Goal: Find contact information: Find contact information

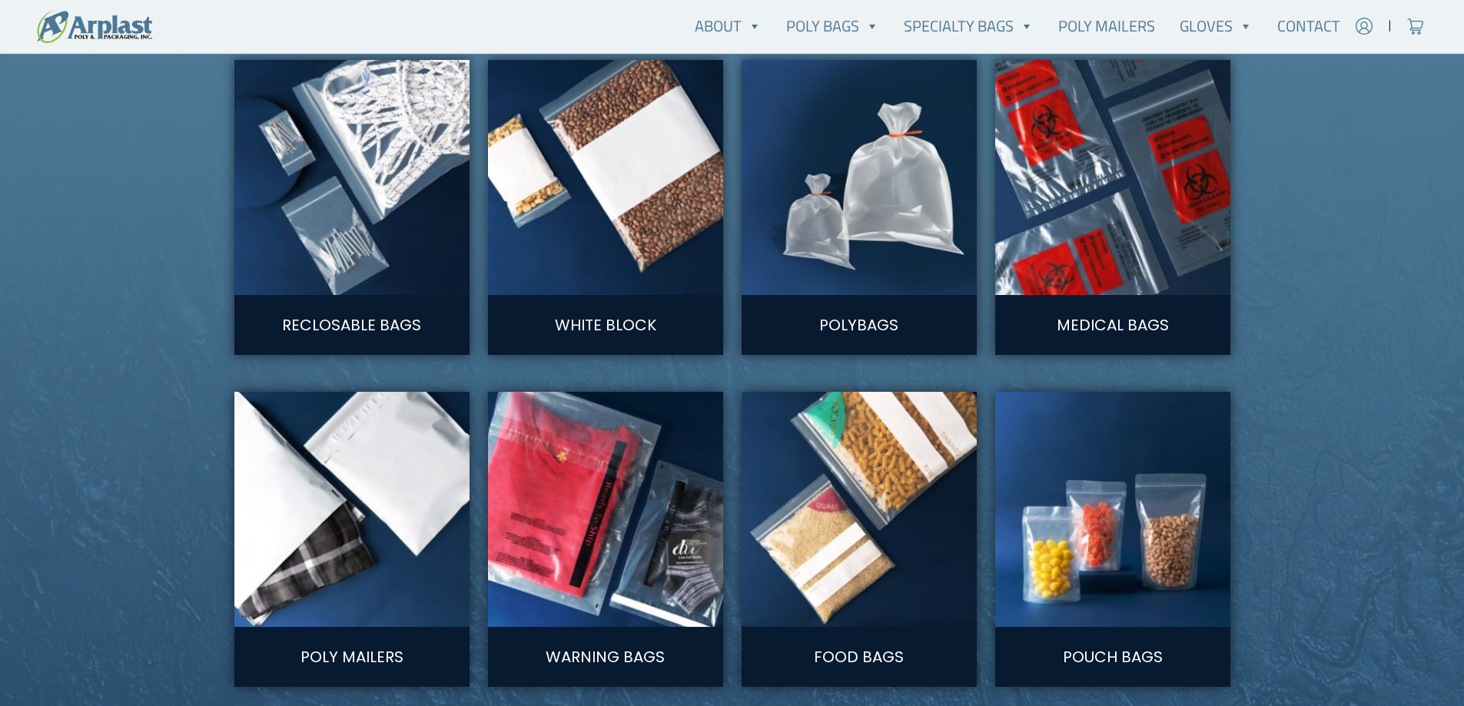
scroll to position [627, 0]
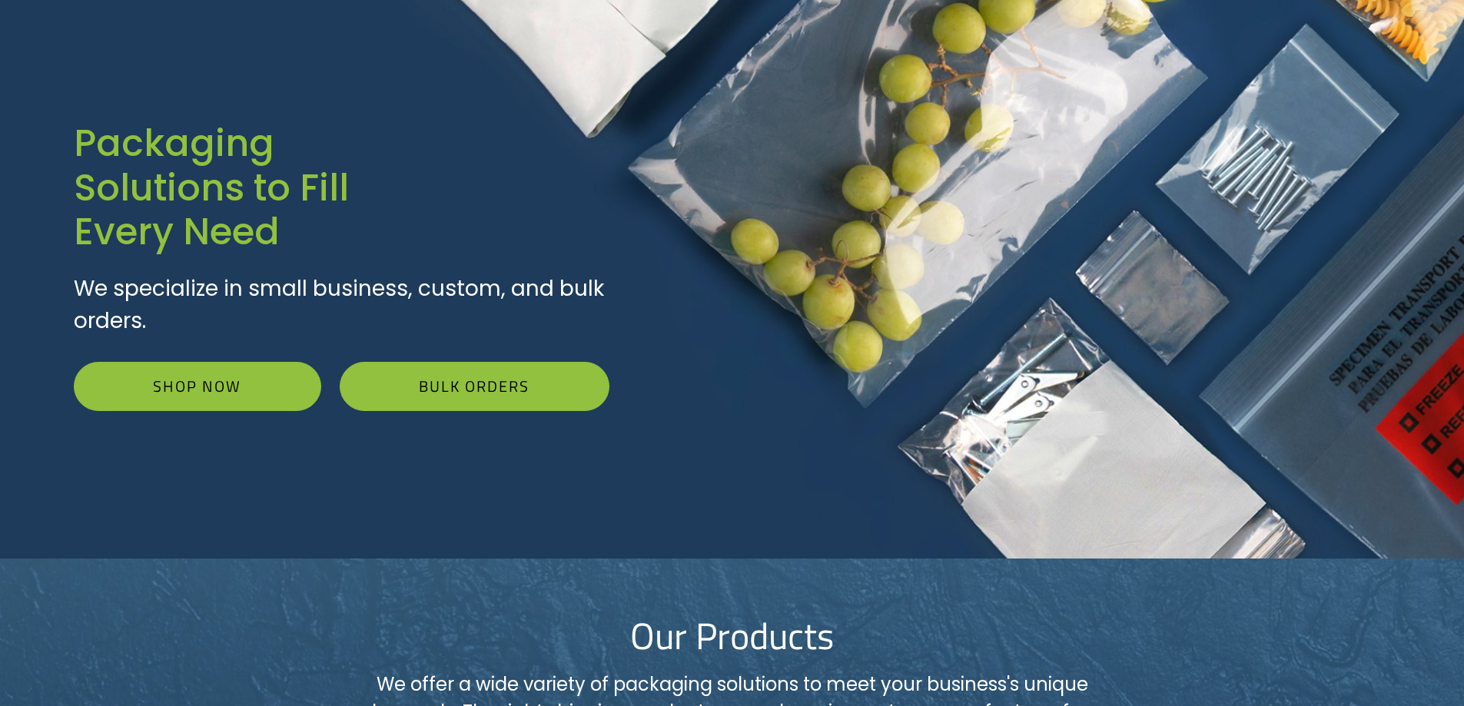
scroll to position [0, 0]
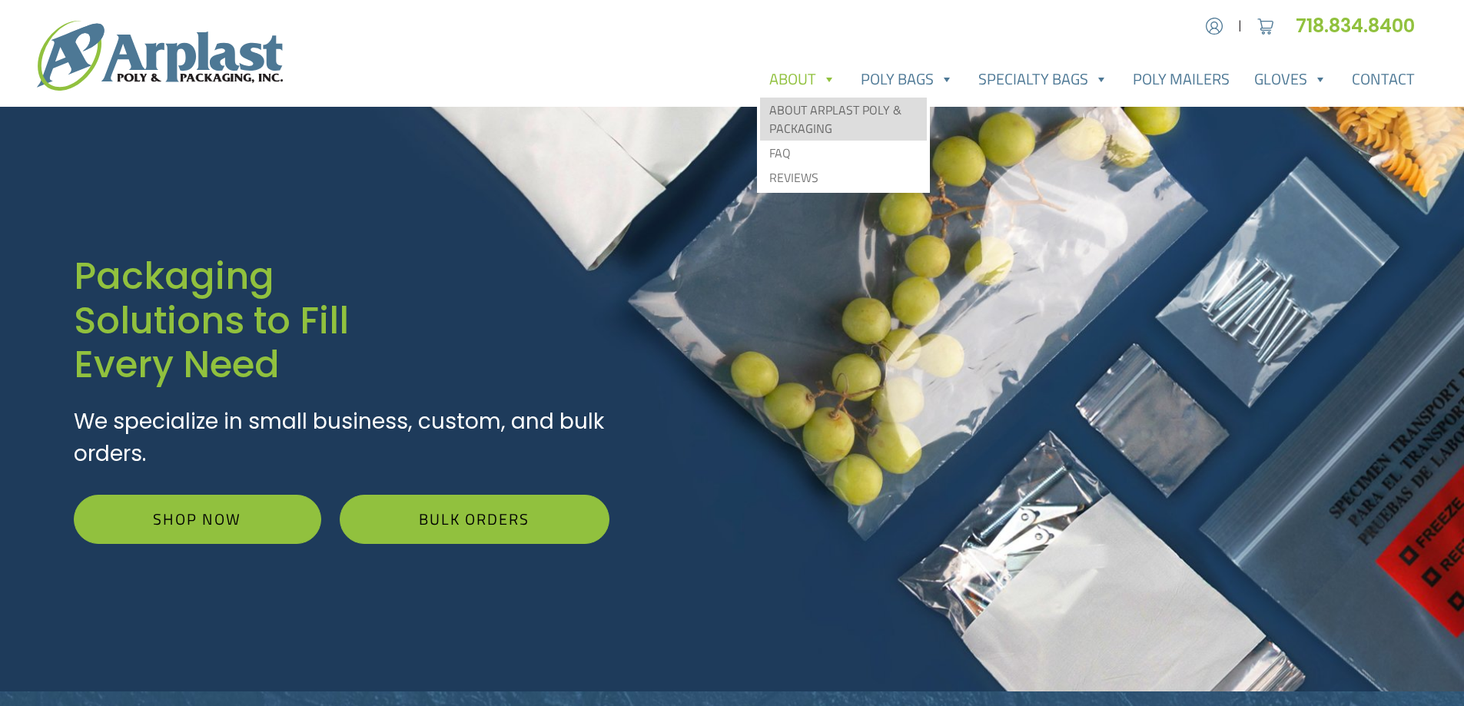
click at [809, 104] on link "About Arplast Poly & Packaging" at bounding box center [843, 119] width 167 height 43
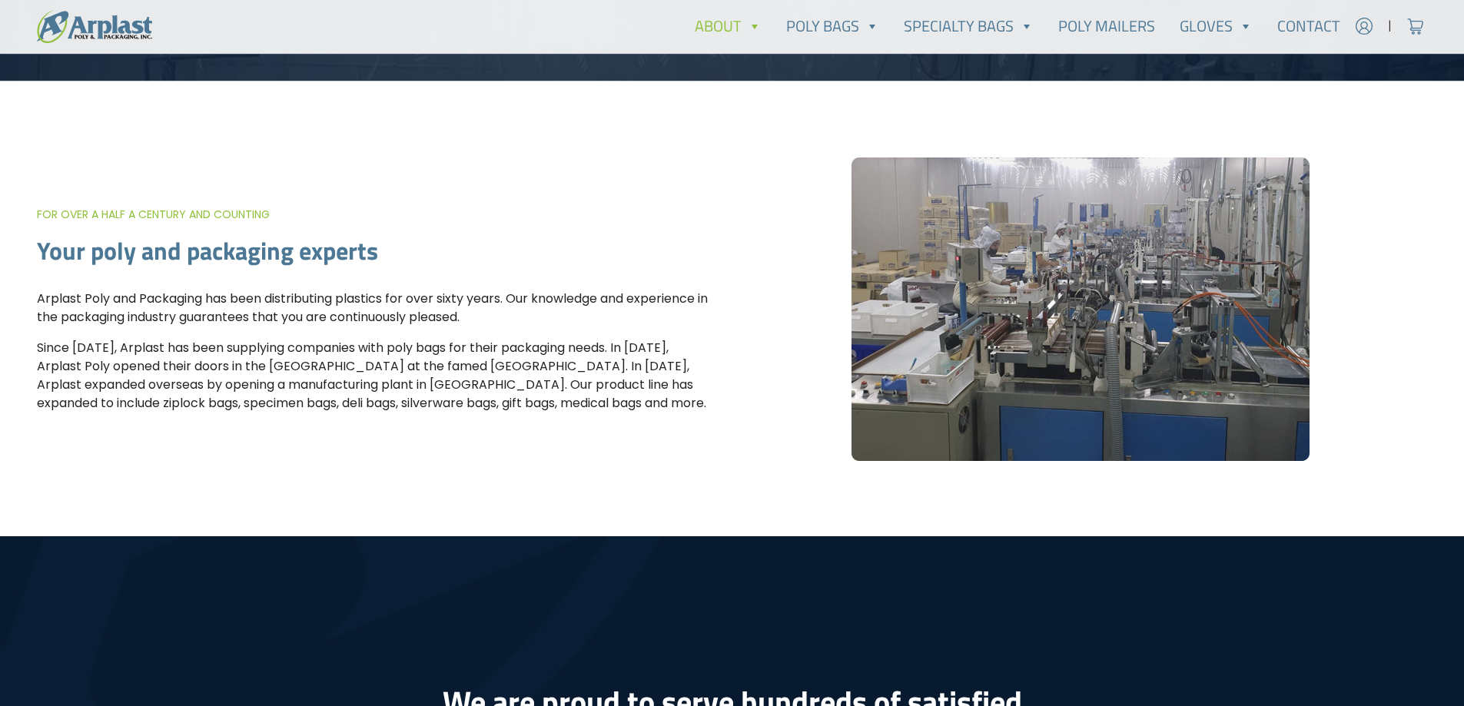
scroll to position [453, 0]
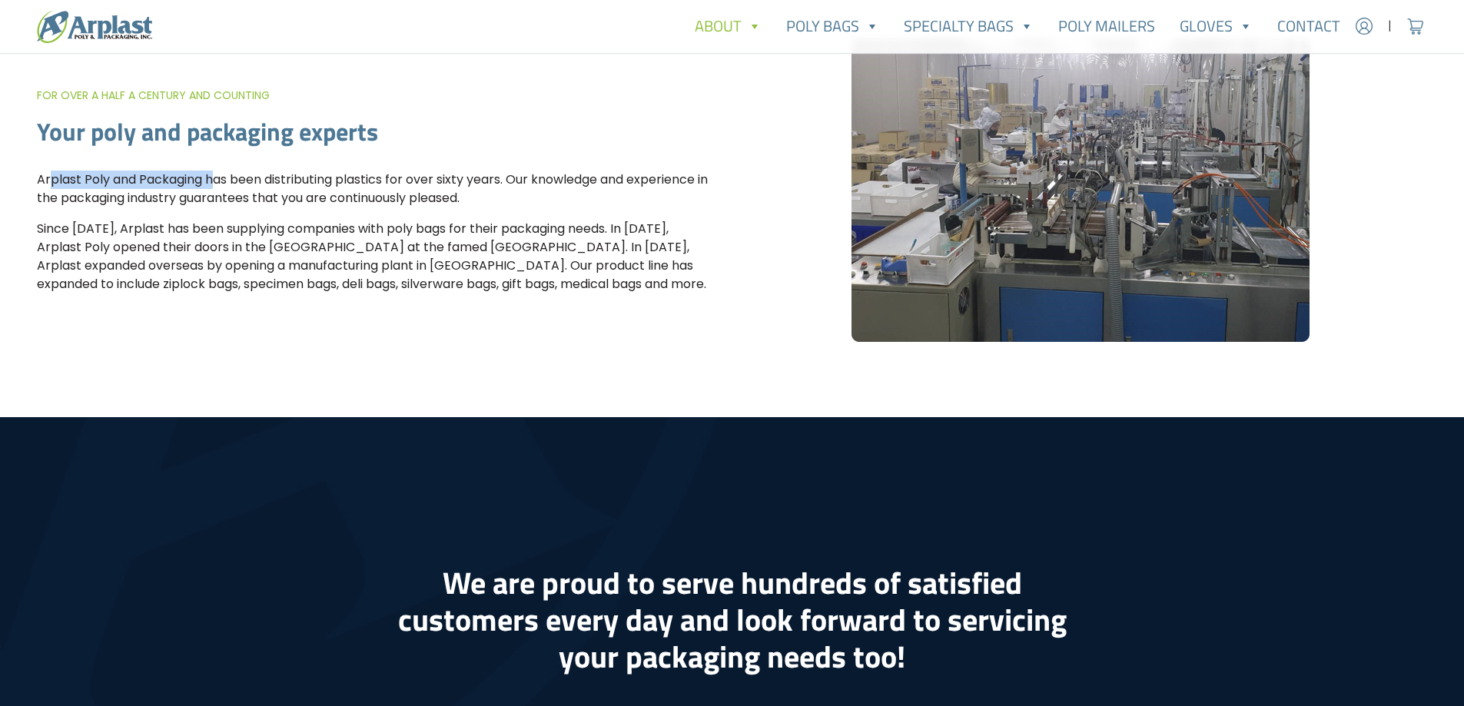
drag, startPoint x: 39, startPoint y: 179, endPoint x: 202, endPoint y: 176, distance: 163.0
click at [202, 176] on p "Arplast Poly and Packaging has been distributing plastics for over sixty years.…" at bounding box center [375, 189] width 677 height 37
click at [449, 271] on p "Since 1952, Arplast has been supplying companies with poly bags for their packa…" at bounding box center [375, 257] width 677 height 74
drag, startPoint x: 39, startPoint y: 179, endPoint x: 654, endPoint y: 289, distance: 624.6
click at [654, 289] on div "For over a half a century and counting Your poly and packaging experts Arplast …" at bounding box center [385, 190] width 696 height 208
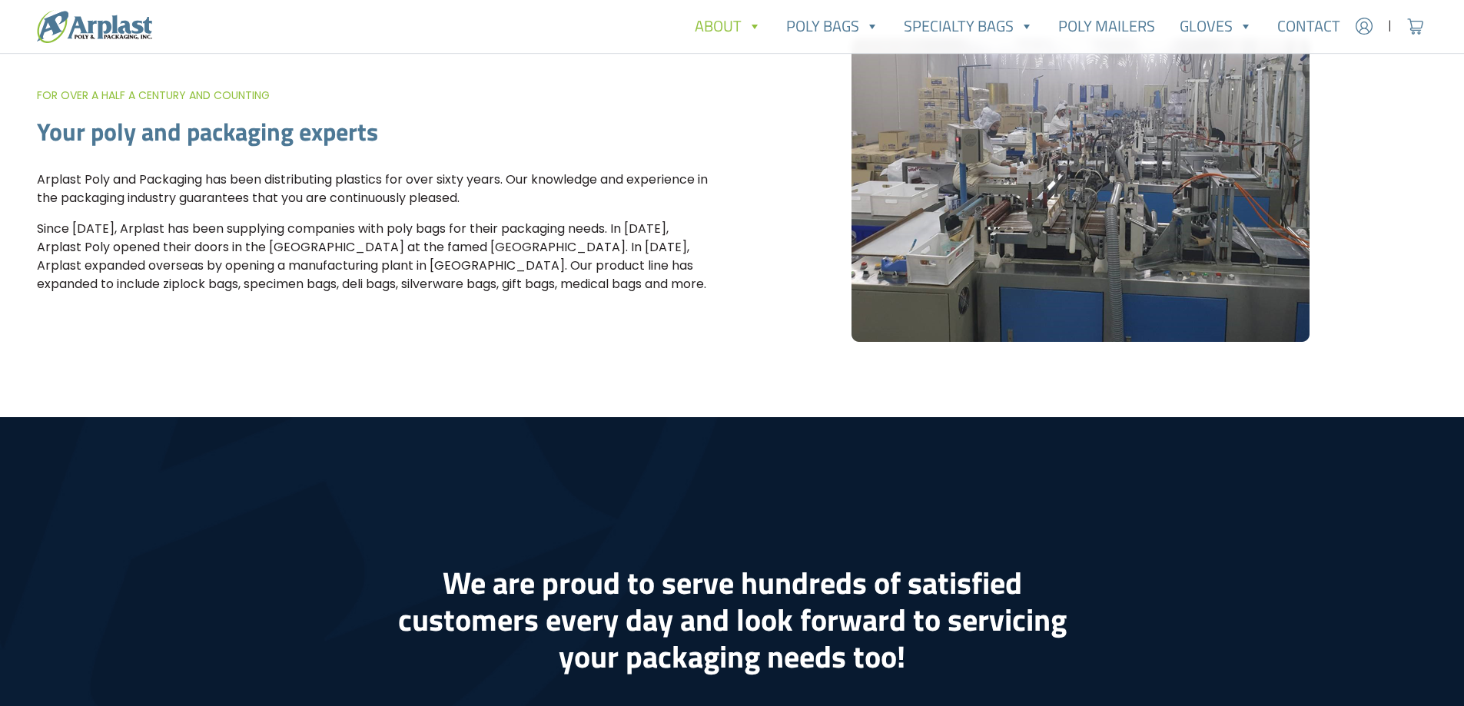
click at [558, 257] on p "Since 1952, Arplast has been supplying companies with poly bags for their packa…" at bounding box center [375, 257] width 677 height 74
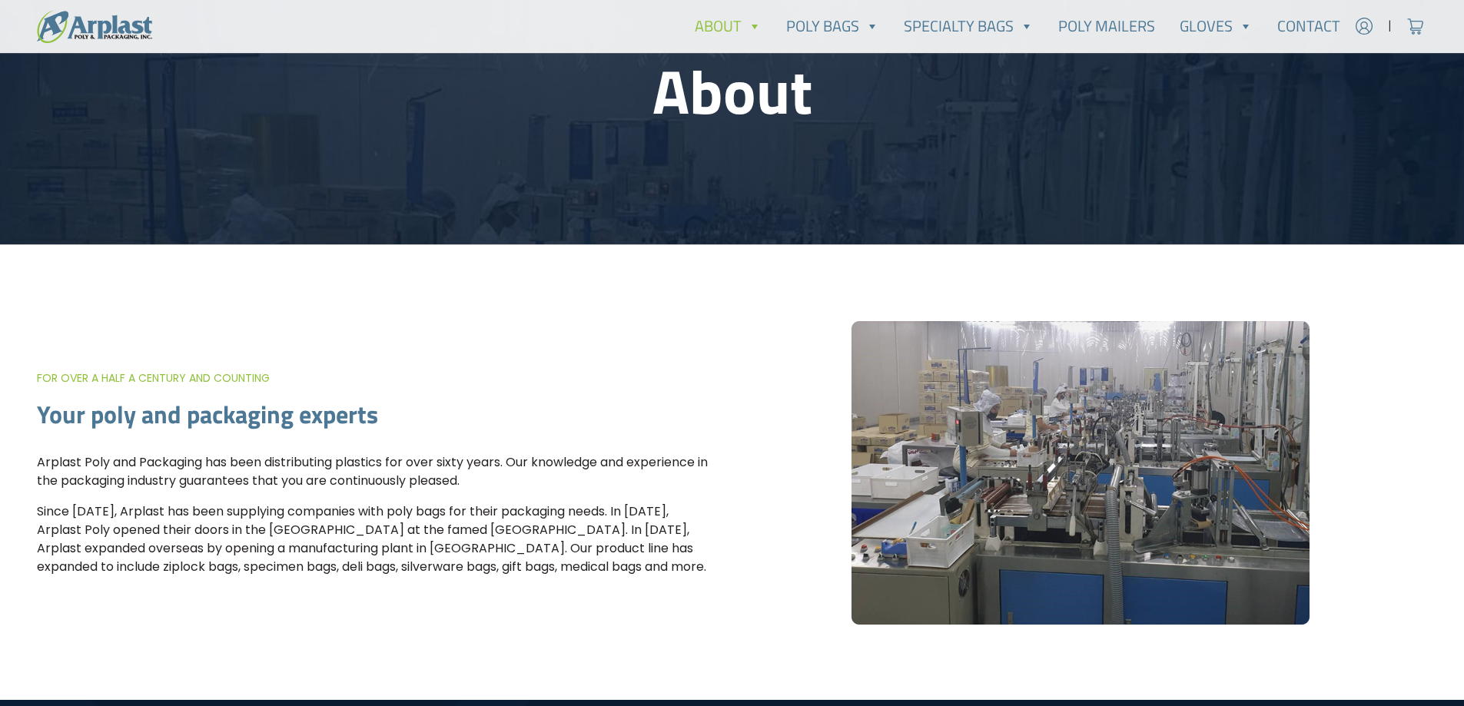
scroll to position [144, 0]
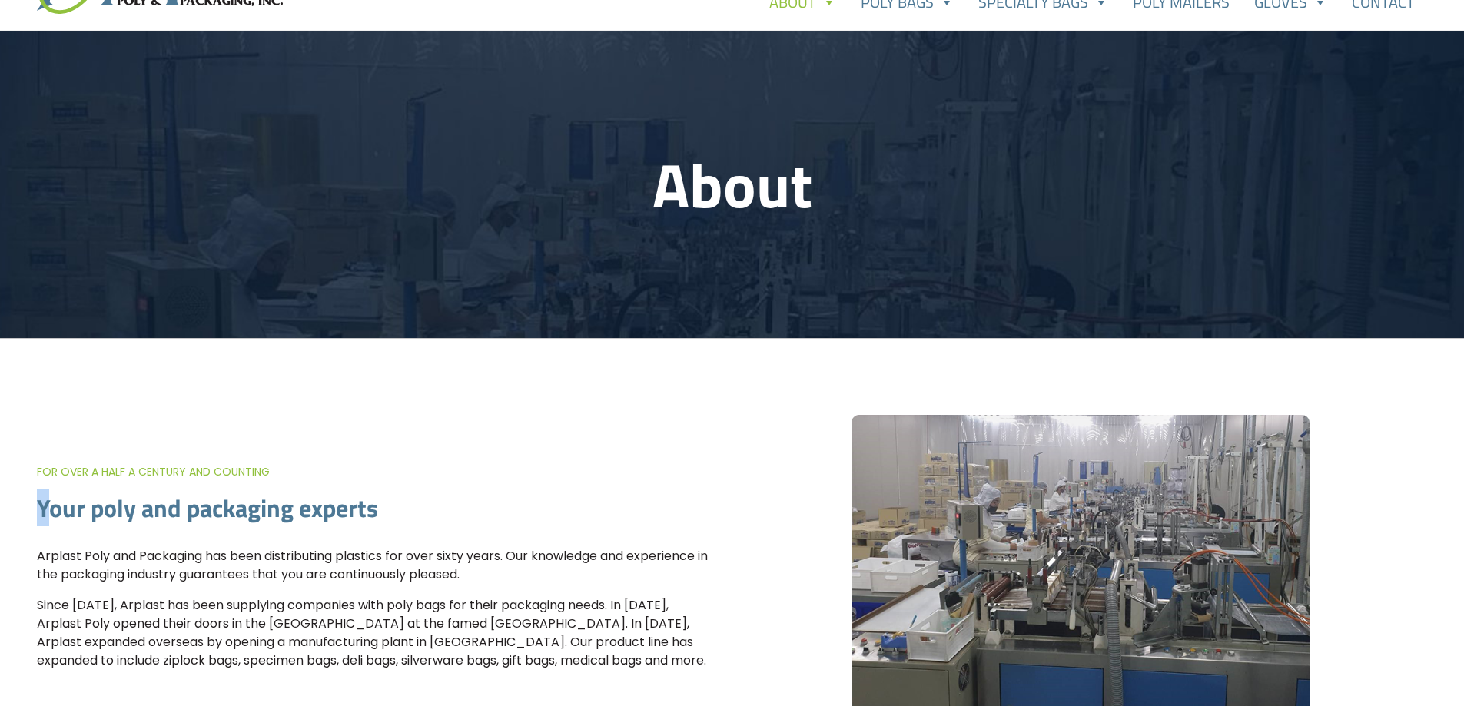
drag, startPoint x: 40, startPoint y: 492, endPoint x: 49, endPoint y: 492, distance: 9.2
click at [49, 492] on div "For over a half a century and counting Your poly and packaging experts Arplast …" at bounding box center [385, 567] width 696 height 208
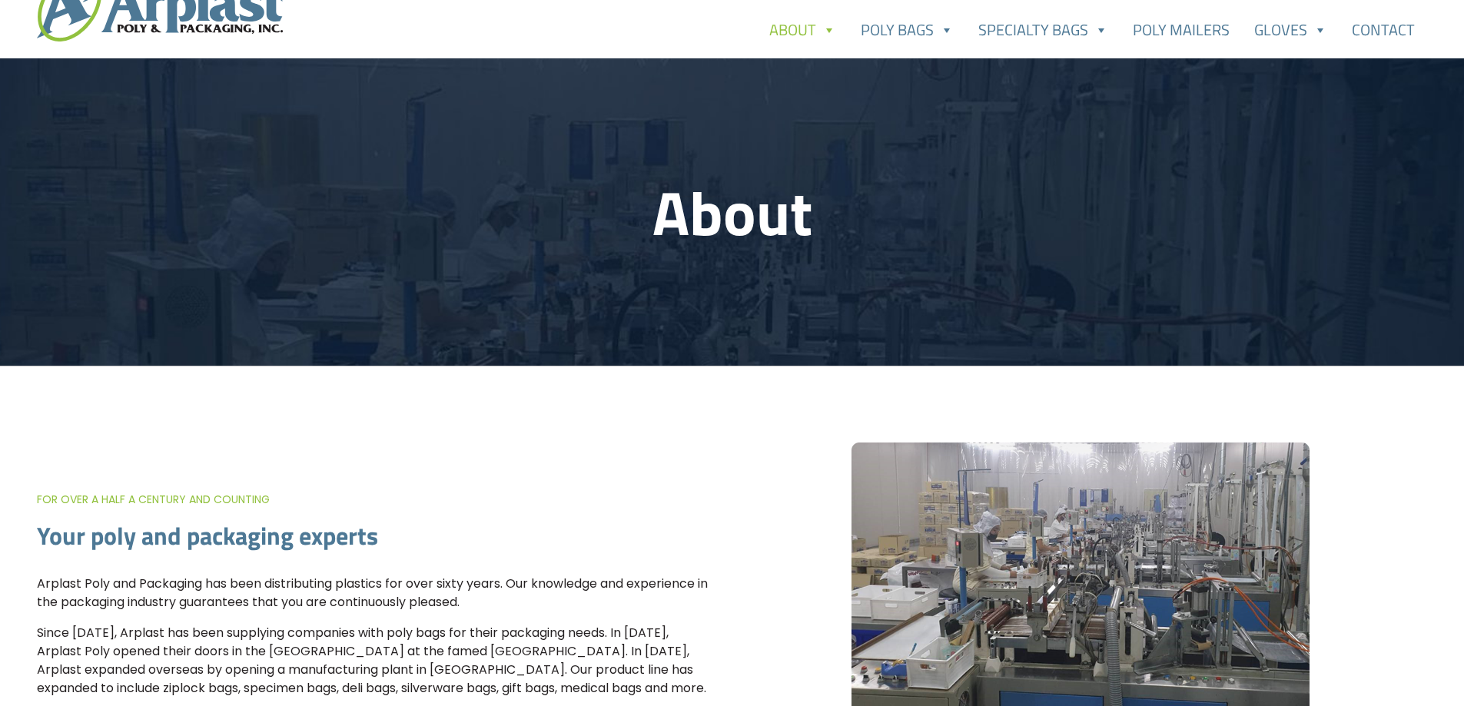
click at [55, 539] on div "For over a half a century and counting Your poly and packaging experts Arplast …" at bounding box center [385, 594] width 696 height 208
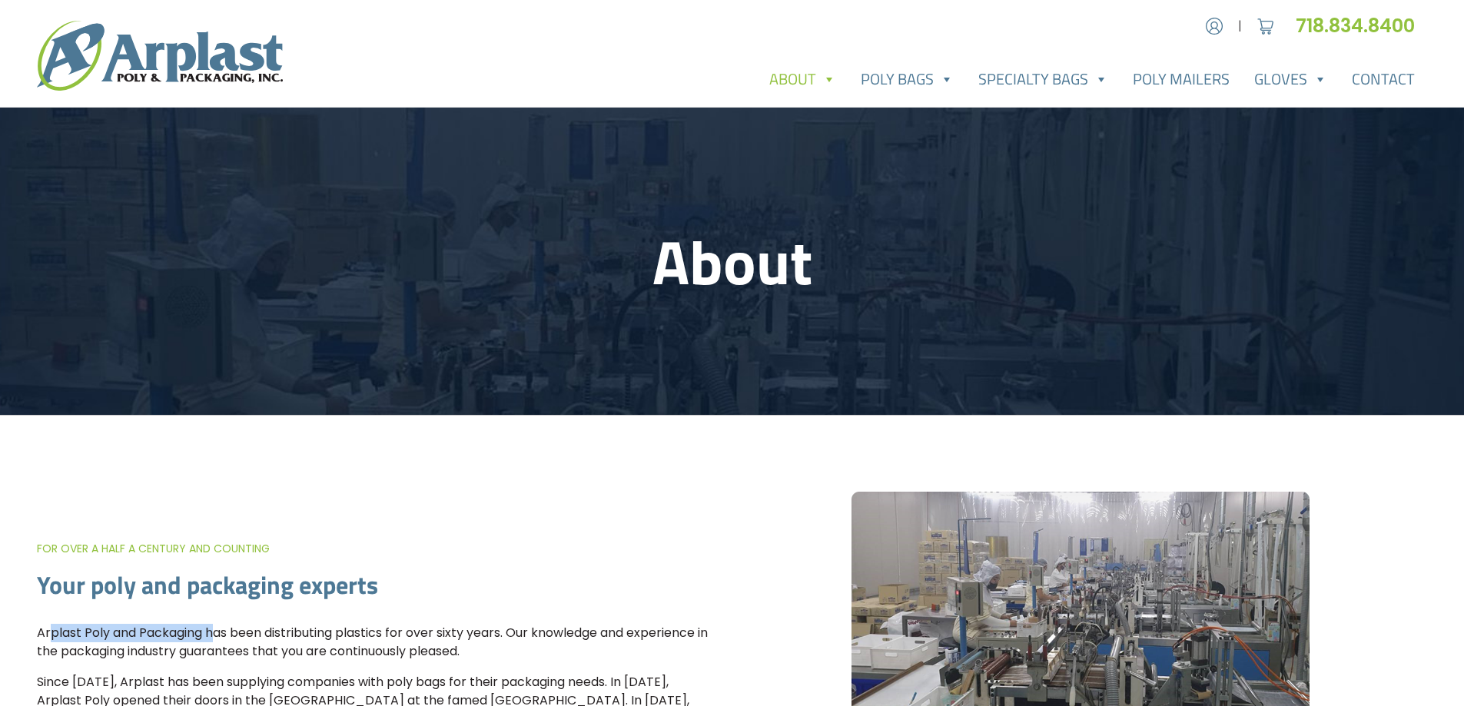
drag, startPoint x: 39, startPoint y: 635, endPoint x: 204, endPoint y: 633, distance: 164.5
click at [204, 633] on p "Arplast Poly and Packaging has been distributing plastics for over sixty years.…" at bounding box center [375, 642] width 677 height 37
copy p "Arplast Poly and Packaging"
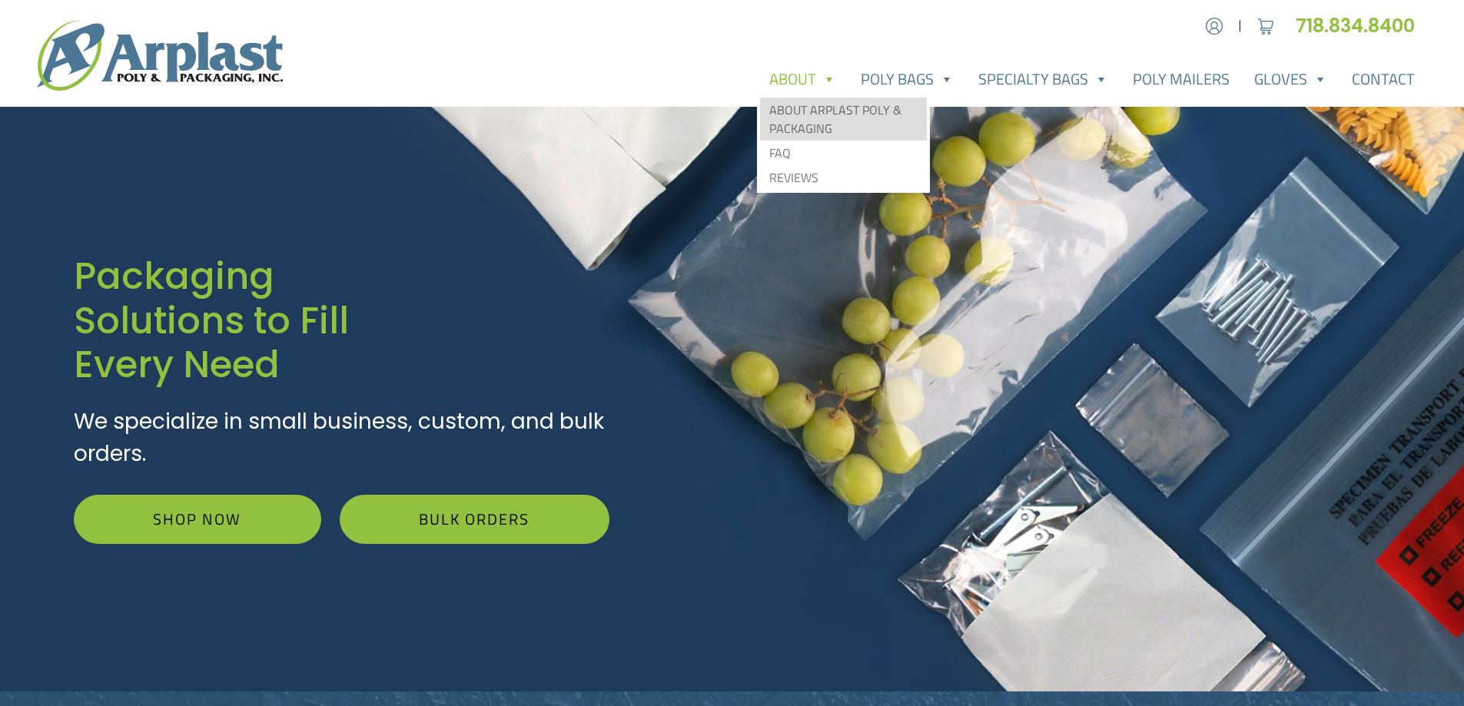
click at [816, 115] on link "About Arplast Poly & Packaging" at bounding box center [843, 119] width 167 height 43
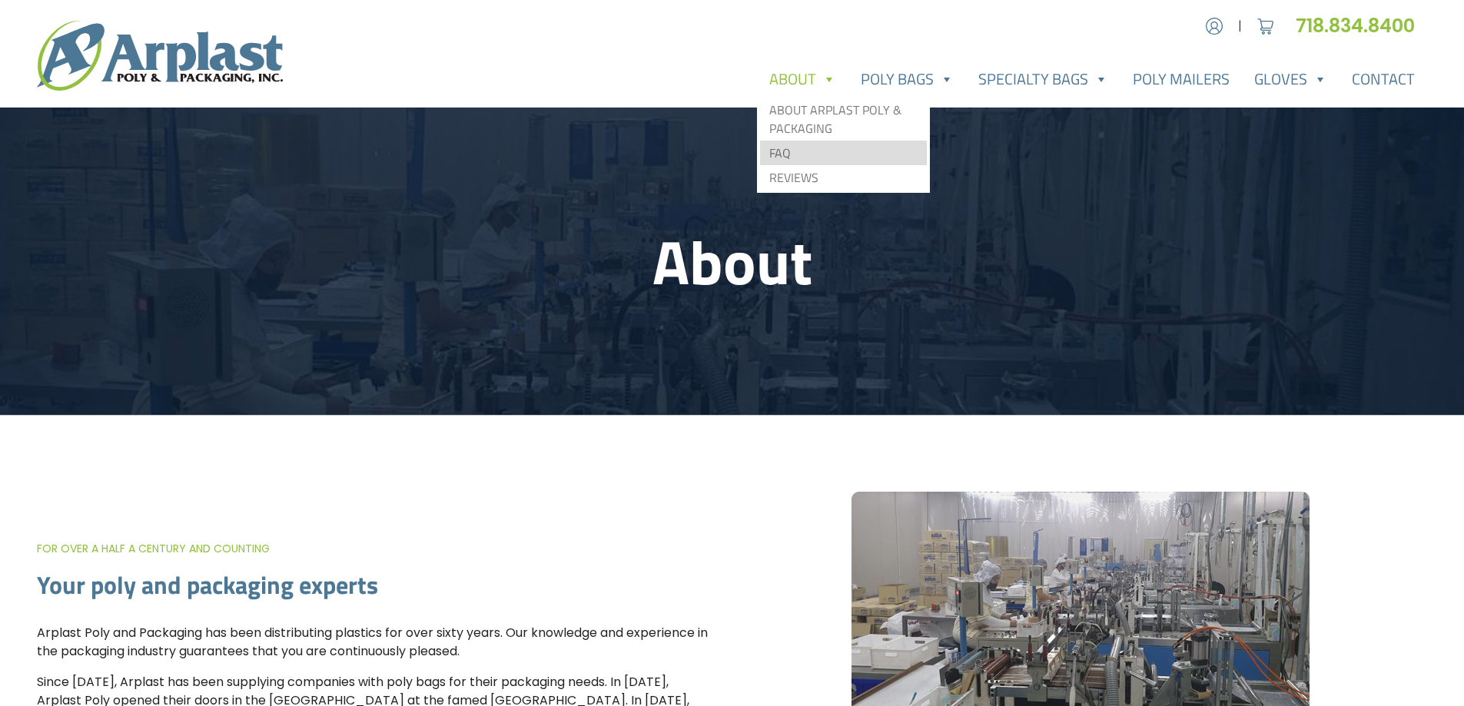
click at [815, 154] on link "FAQ" at bounding box center [843, 153] width 167 height 25
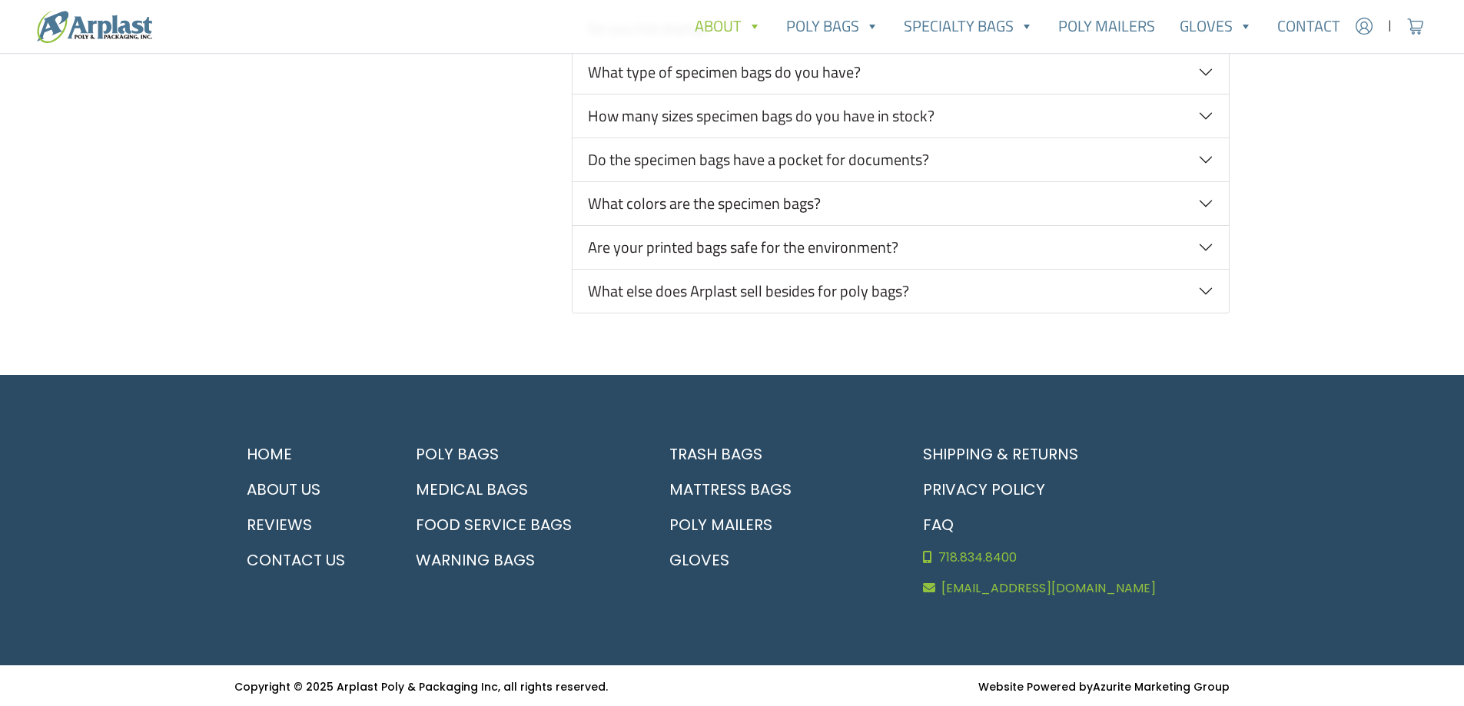
scroll to position [1106, 0]
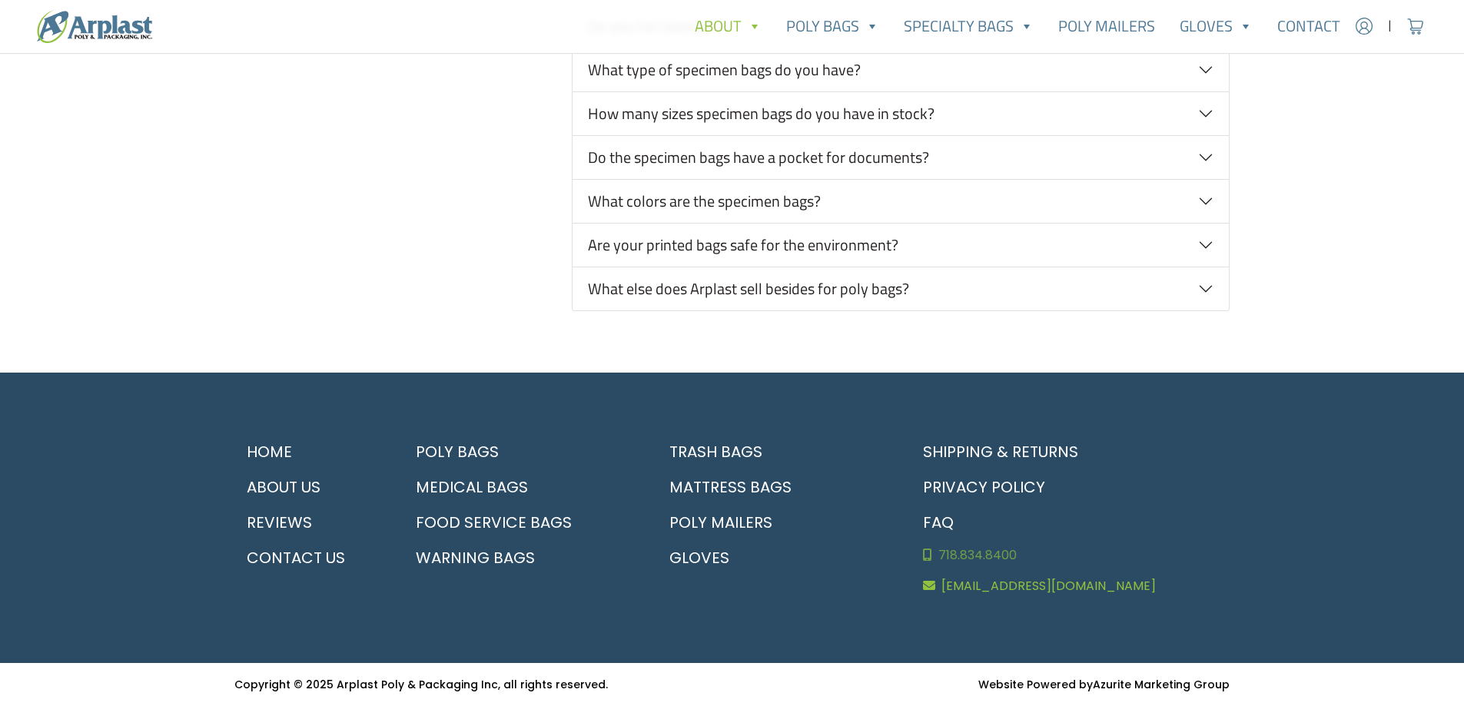
click at [956, 553] on link "718.834.8400" at bounding box center [1071, 555] width 320 height 31
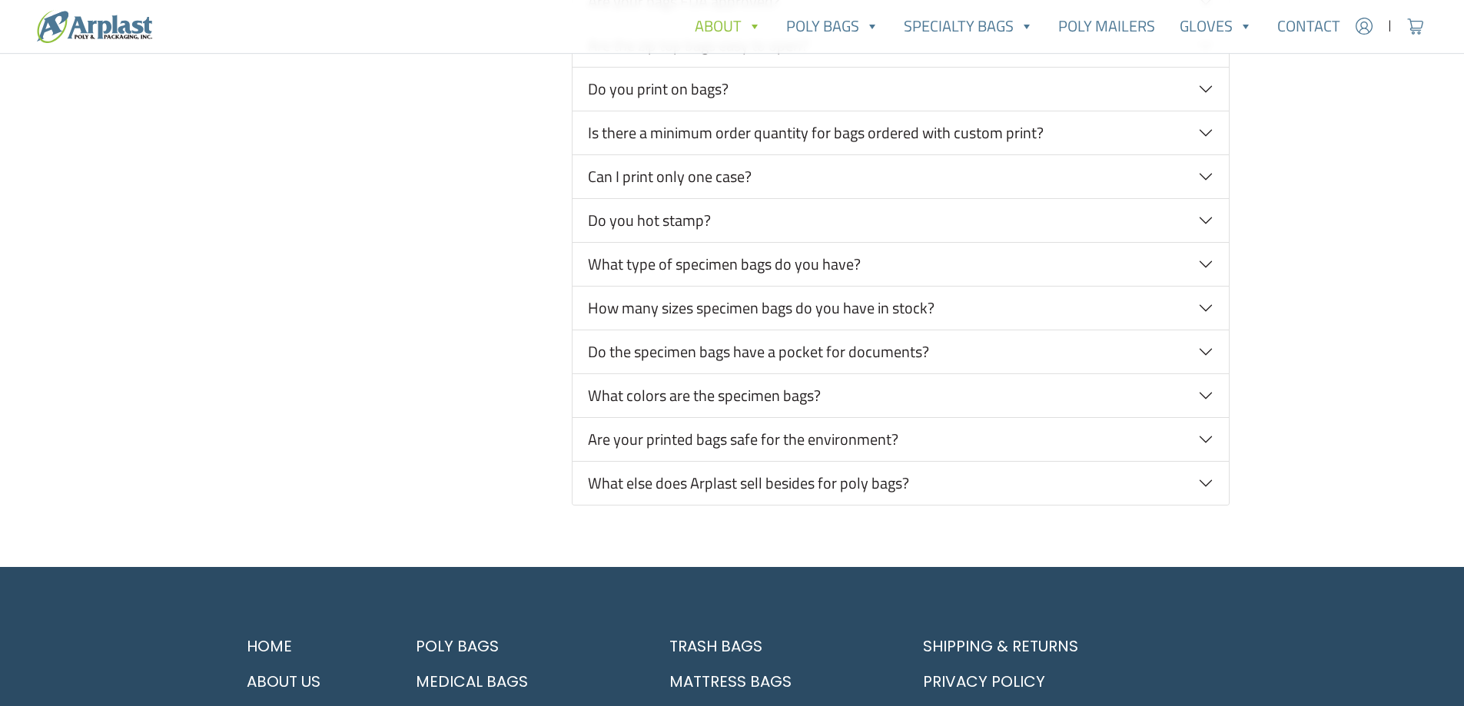
scroll to position [875, 0]
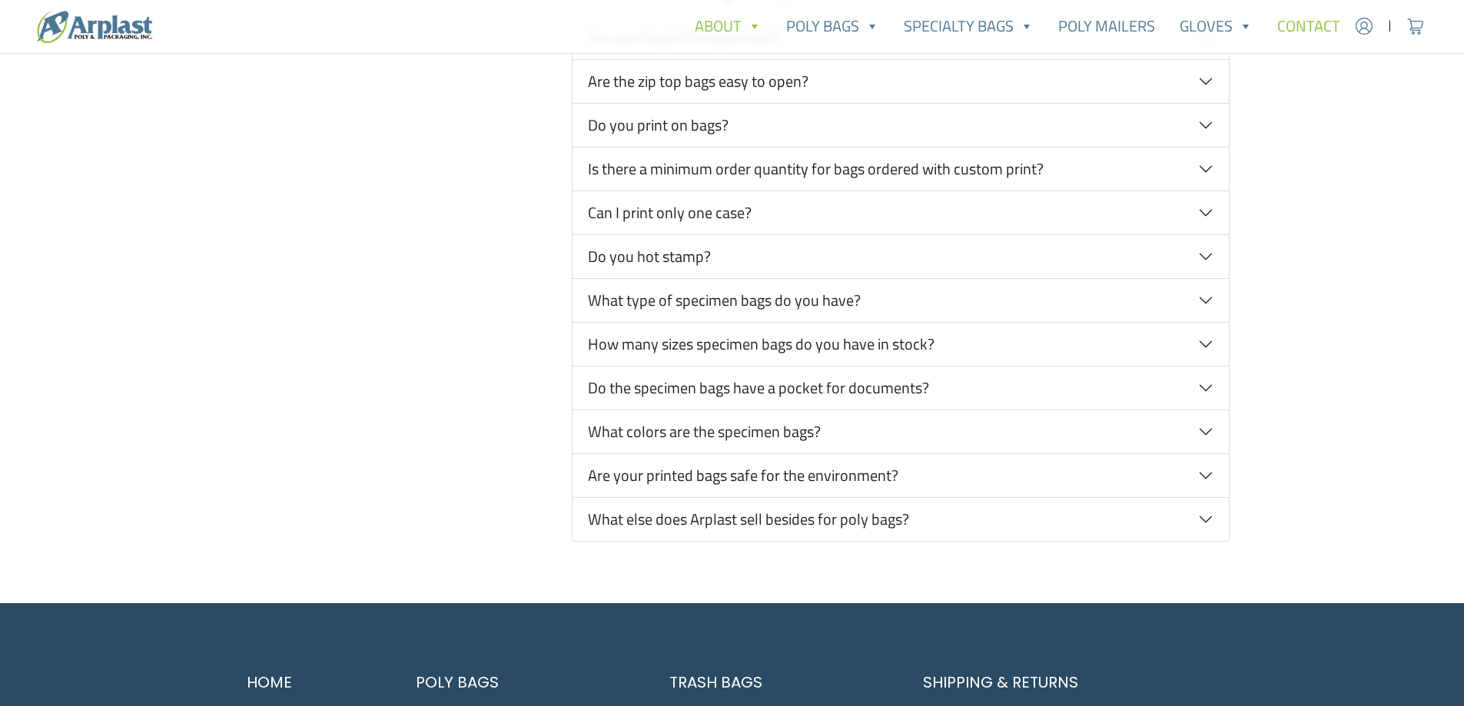
click at [1308, 28] on link "Contact" at bounding box center [1309, 26] width 88 height 31
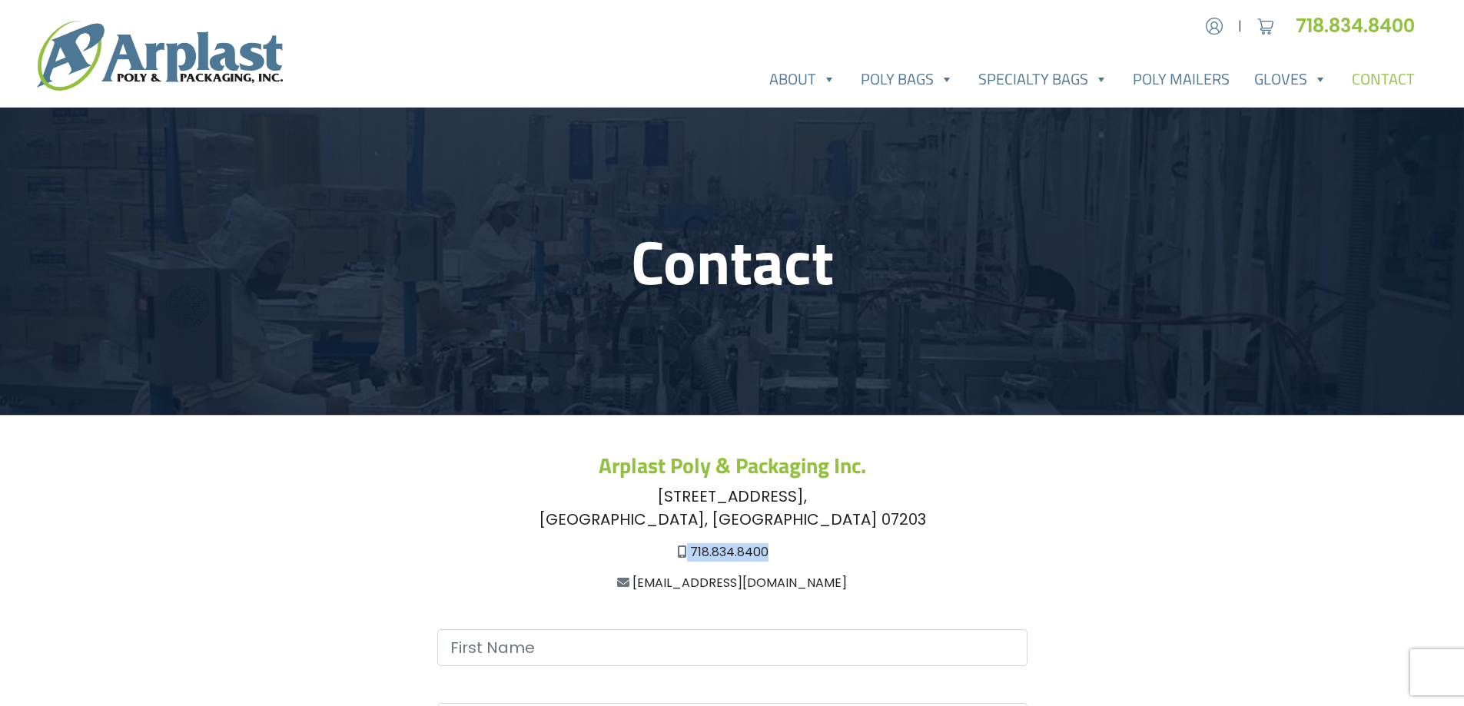
copy div "718.834.8400"
drag, startPoint x: 689, startPoint y: 550, endPoint x: 785, endPoint y: 543, distance: 96.4
click at [785, 543] on div "718.834.8400" at bounding box center [723, 552] width 978 height 18
